Goal: Task Accomplishment & Management: Use online tool/utility

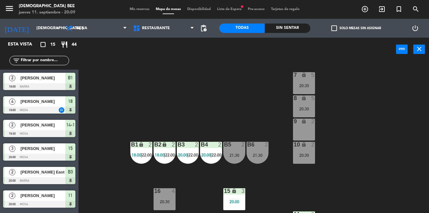
scroll to position [67, 0]
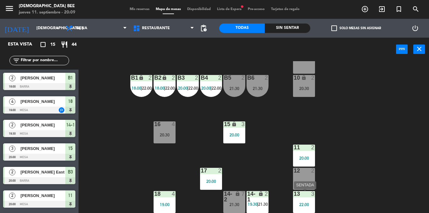
click at [296, 199] on div "13 3 22:00" at bounding box center [304, 202] width 22 height 22
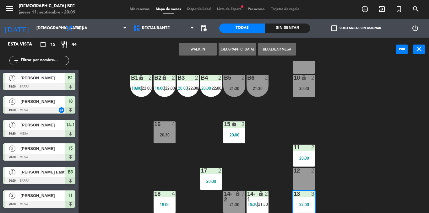
click at [428, 164] on div "7 lock 5 20:30 8 lock 5 20:30 9 lock 2 B1 lock 2 18:00 | 22:00 B2 lock 2 18:00 …" at bounding box center [256, 137] width 346 height 152
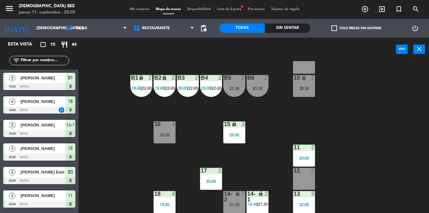
scroll to position [63, 0]
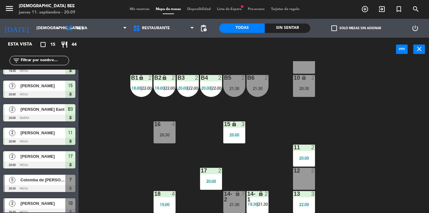
click at [301, 197] on div at bounding box center [304, 194] width 10 height 6
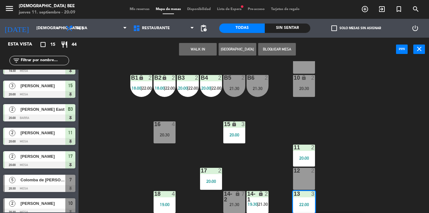
click at [336, 184] on div "7 lock 5 20:30 8 lock 5 20:30 9 lock 2 B1 lock 2 18:00 | 22:00 B2 lock 2 18:00 …" at bounding box center [256, 137] width 346 height 152
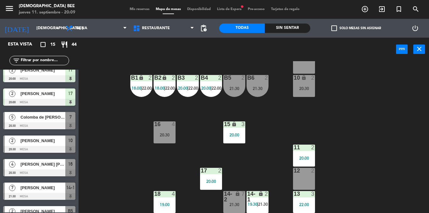
scroll to position [188, 0]
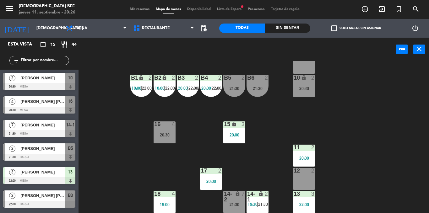
click at [377, 125] on div "7 lock 5 20:30 8 lock 5 20:30 9 lock 2 B1 lock 2 18:00 | 22:00 B2 lock 2 18:00 …" at bounding box center [256, 137] width 346 height 152
click at [424, 49] on button "close" at bounding box center [419, 49] width 12 height 9
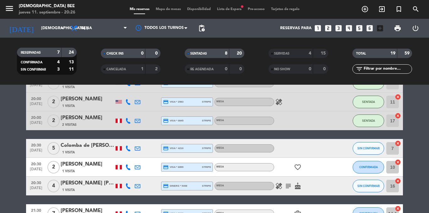
scroll to position [79, 0]
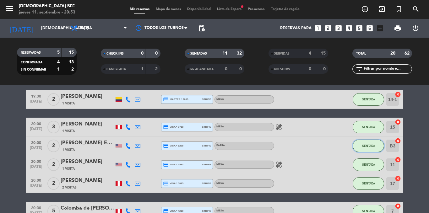
click at [356, 140] on button "SENTADA" at bounding box center [368, 146] width 31 height 13
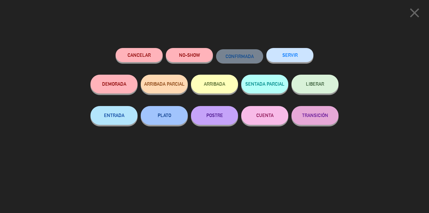
click at [410, 17] on icon "close" at bounding box center [415, 13] width 16 height 16
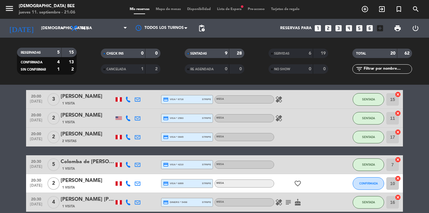
click at [413, 139] on bookings-row "18:00 [DATE] 2 [PERSON_NAME] 2 Visitas credit_card visa * 7069 stripe Mesa cake…" at bounding box center [214, 193] width 429 height 316
